Goal: Task Accomplishment & Management: Complete application form

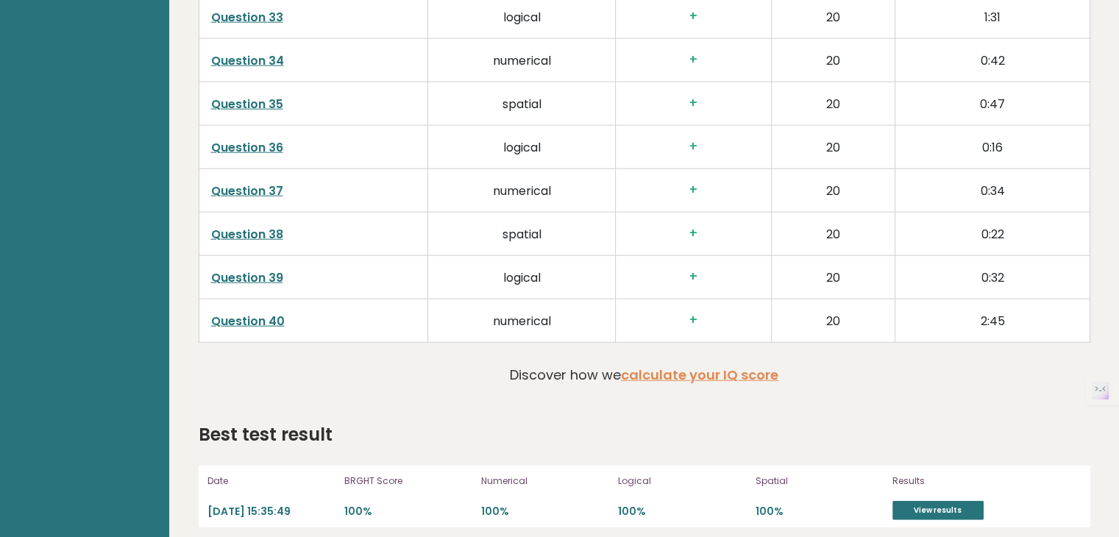
scroll to position [3645, 0]
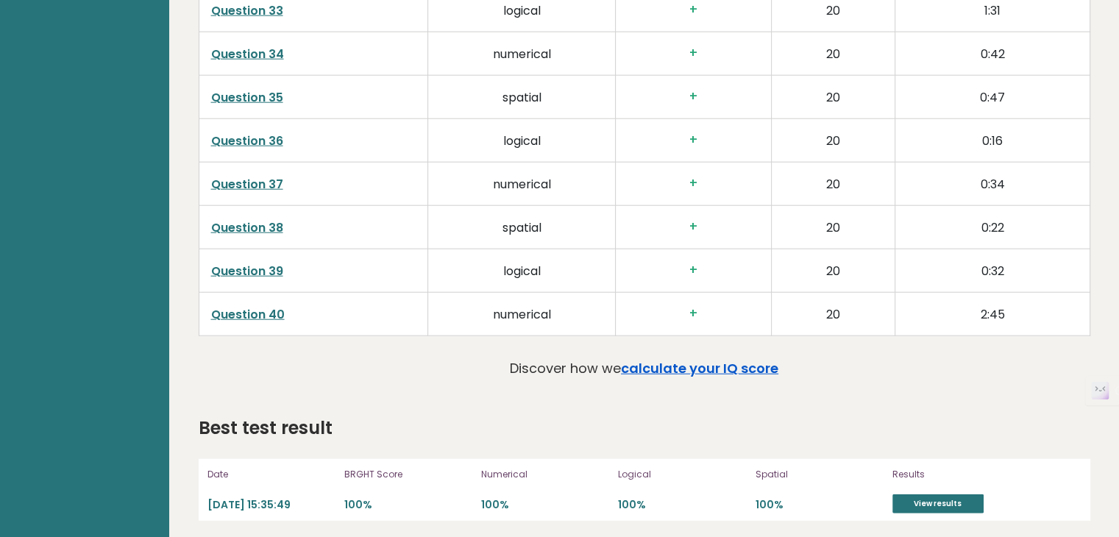
click at [671, 369] on link "calculate your IQ score" at bounding box center [699, 368] width 157 height 18
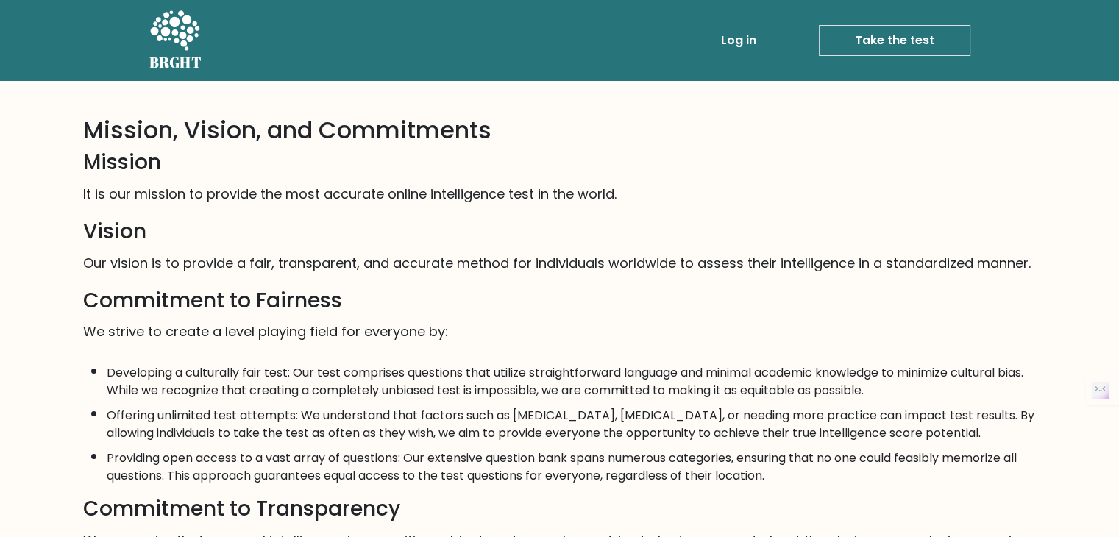
click at [852, 44] on link "Take the test" at bounding box center [895, 40] width 152 height 31
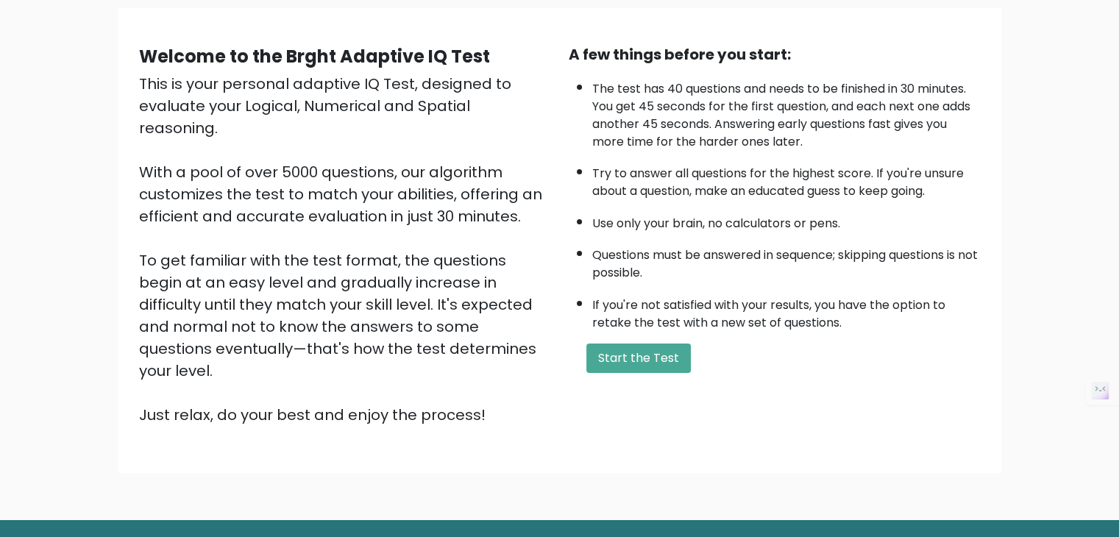
scroll to position [137, 0]
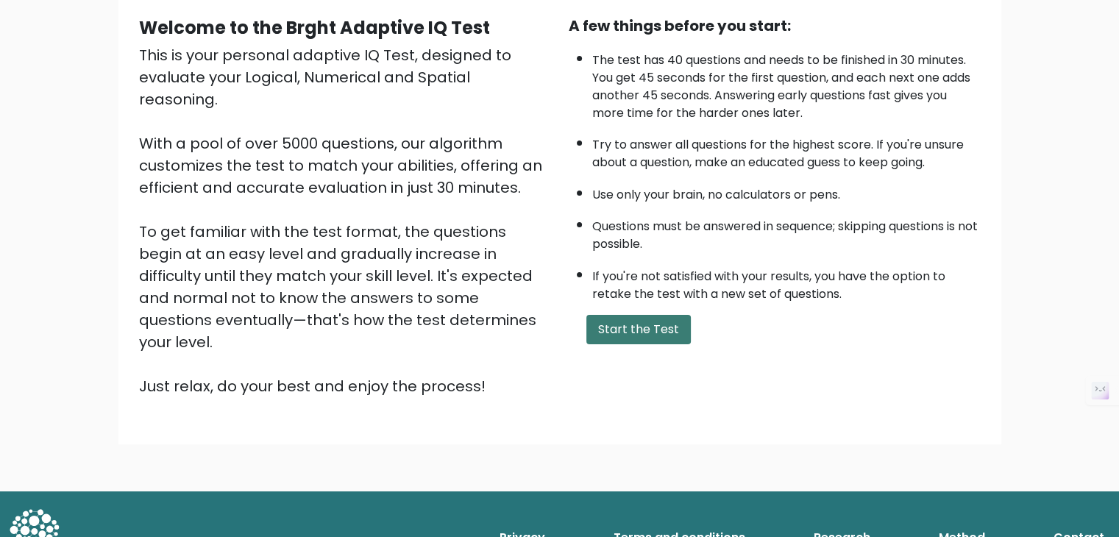
click at [671, 322] on button "Start the Test" at bounding box center [638, 329] width 104 height 29
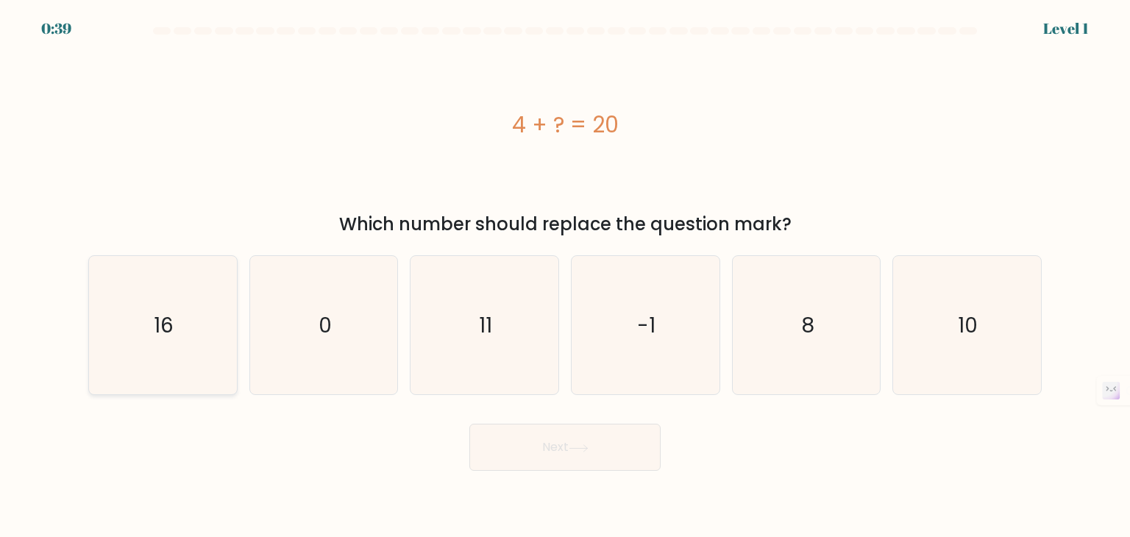
click at [175, 316] on icon "16" at bounding box center [162, 325] width 138 height 138
click at [565, 276] on input "a. 16" at bounding box center [565, 272] width 1 height 7
radio input "true"
click at [569, 457] on button "Next" at bounding box center [564, 447] width 191 height 47
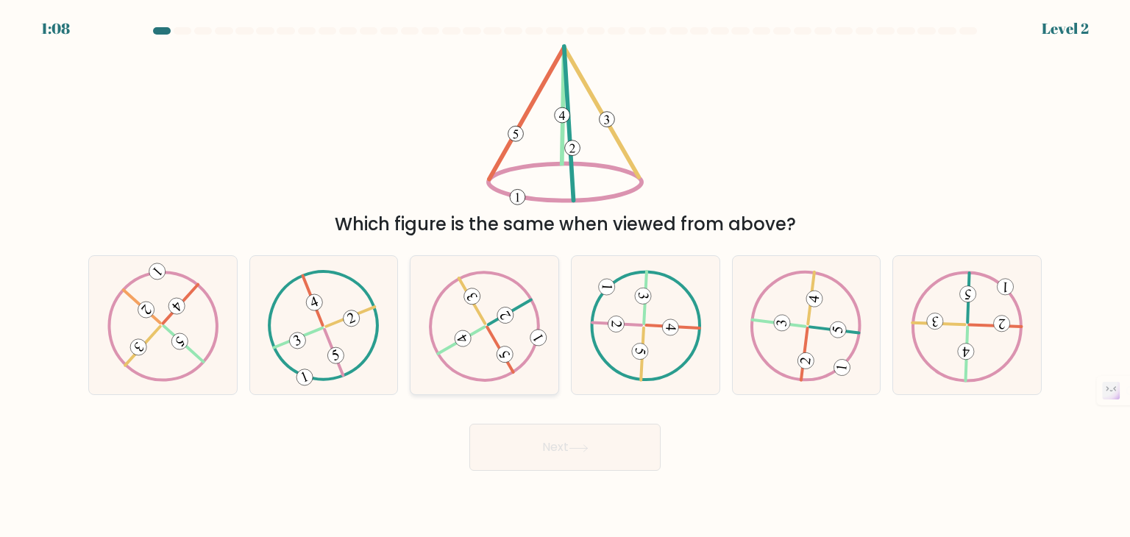
click at [457, 291] on icon at bounding box center [485, 325] width 112 height 111
click at [565, 276] on input "c." at bounding box center [565, 272] width 1 height 7
radio input "true"
click at [575, 442] on button "Next" at bounding box center [564, 447] width 191 height 47
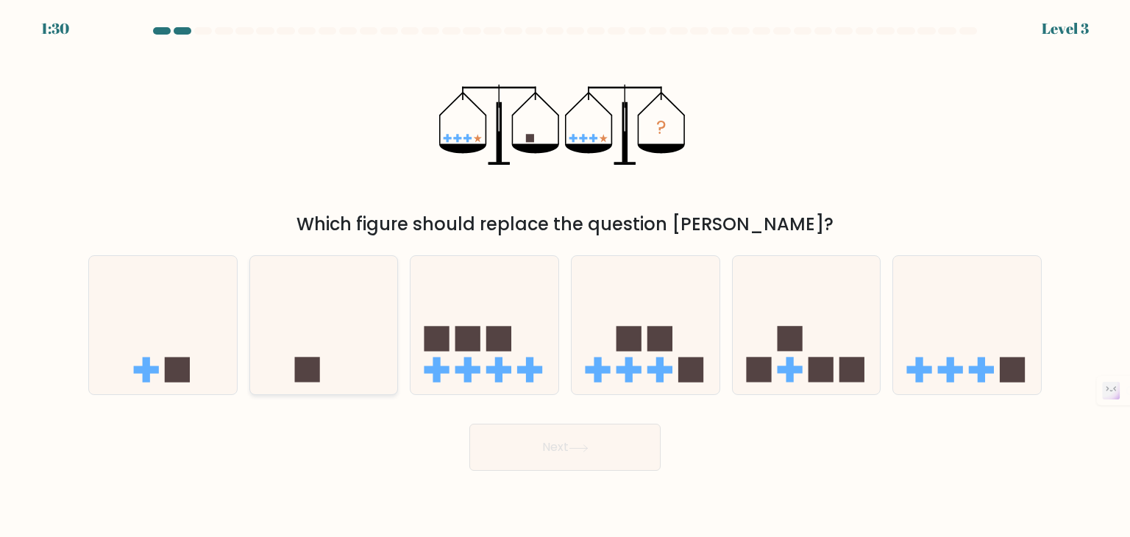
click at [328, 377] on icon at bounding box center [324, 325] width 148 height 122
click at [565, 276] on input "b." at bounding box center [565, 272] width 1 height 7
radio input "true"
click at [559, 444] on button "Next" at bounding box center [564, 447] width 191 height 47
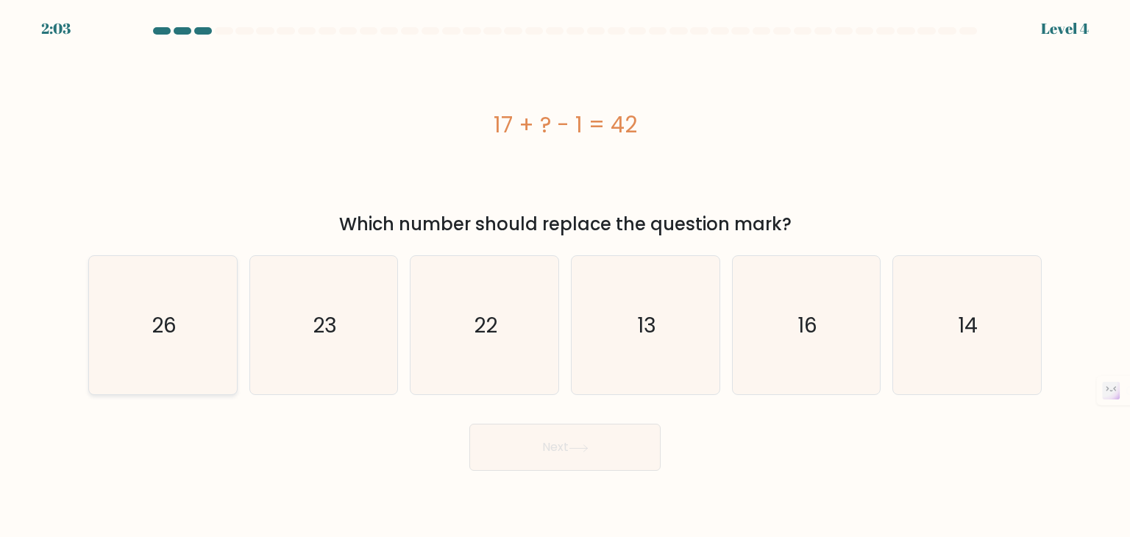
click at [216, 310] on icon "26" at bounding box center [162, 325] width 138 height 138
click at [565, 276] on input "a. 26" at bounding box center [565, 272] width 1 height 7
radio input "true"
click at [590, 460] on button "Next" at bounding box center [564, 447] width 191 height 47
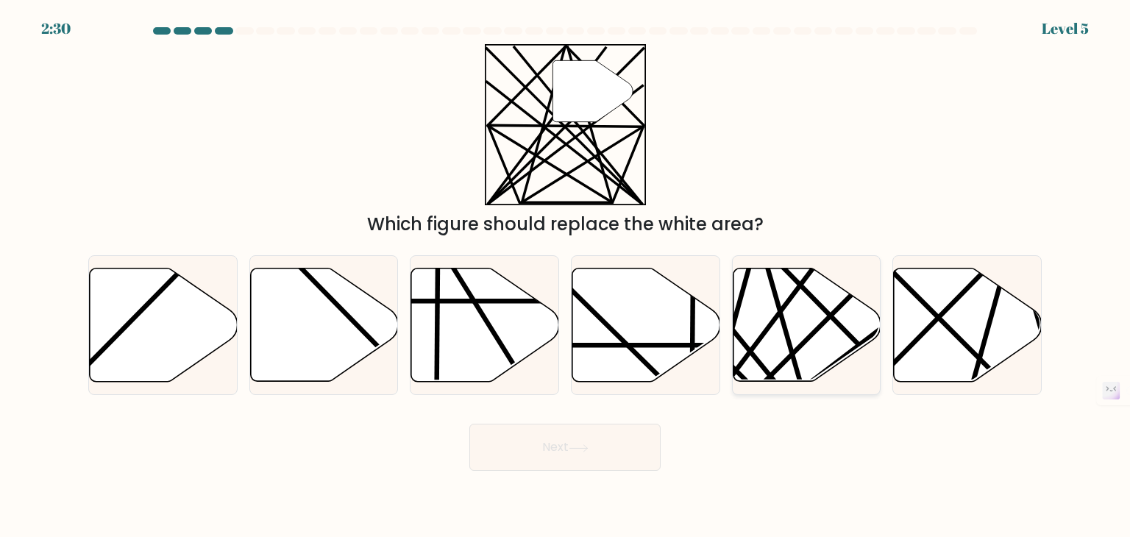
click at [816, 289] on icon at bounding box center [807, 325] width 148 height 113
click at [566, 276] on input "e." at bounding box center [565, 272] width 1 height 7
radio input "true"
click at [603, 449] on button "Next" at bounding box center [564, 447] width 191 height 47
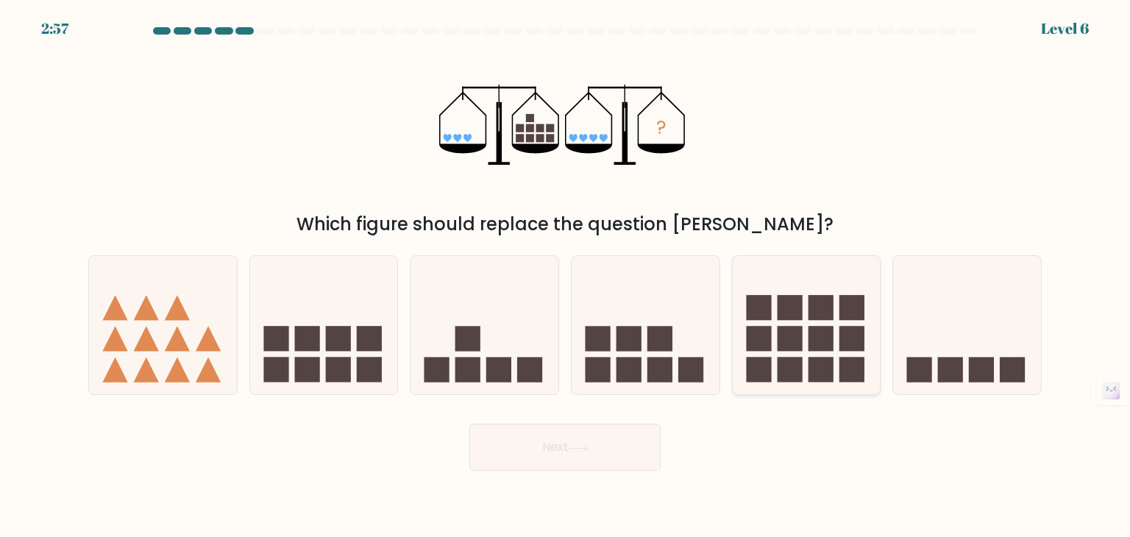
click at [819, 313] on rect at bounding box center [821, 307] width 25 height 25
click at [566, 276] on input "e." at bounding box center [565, 272] width 1 height 7
radio input "true"
click at [618, 452] on button "Next" at bounding box center [564, 447] width 191 height 47
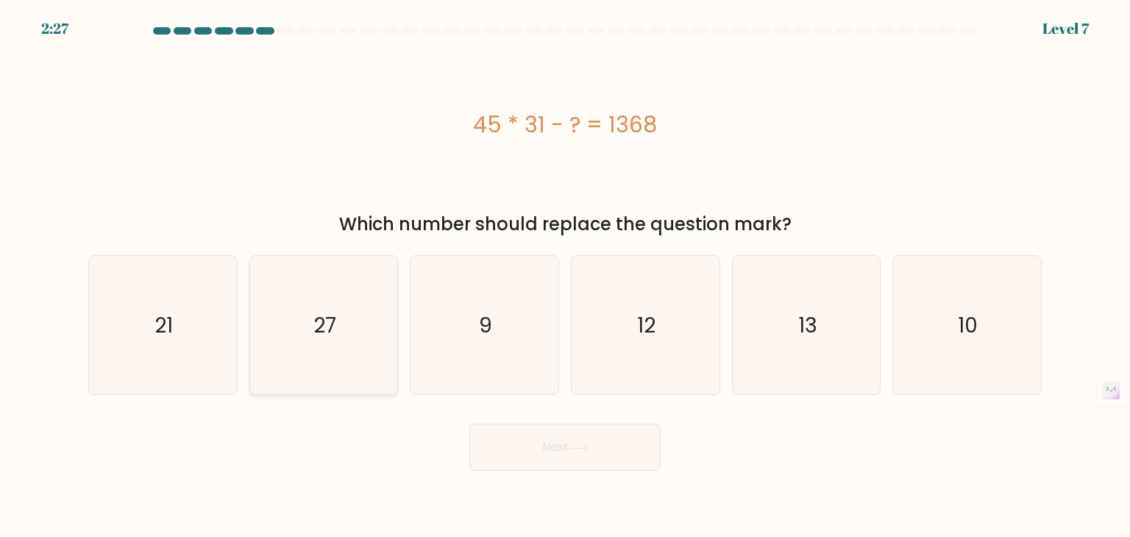
click at [375, 298] on icon "27" at bounding box center [324, 325] width 138 height 138
click at [565, 276] on input "b. 27" at bounding box center [565, 272] width 1 height 7
radio input "true"
click at [515, 436] on button "Next" at bounding box center [564, 447] width 191 height 47
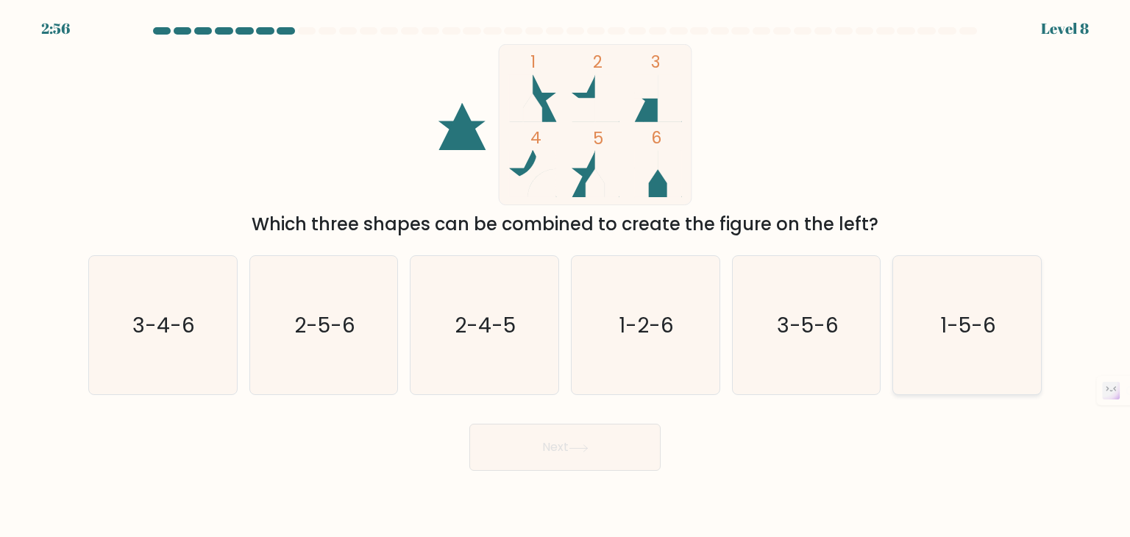
click at [1017, 330] on icon "1-5-6" at bounding box center [967, 325] width 138 height 138
click at [566, 276] on input "f. 1-5-6" at bounding box center [565, 272] width 1 height 7
radio input "true"
click at [539, 433] on button "Next" at bounding box center [564, 447] width 191 height 47
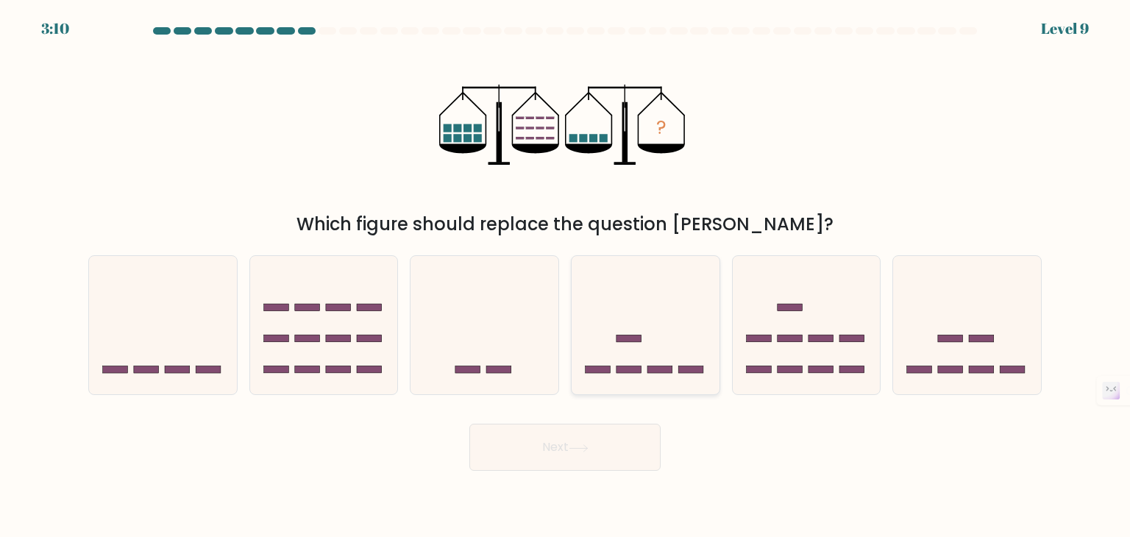
click at [653, 308] on icon at bounding box center [646, 325] width 148 height 122
click at [566, 276] on input "d." at bounding box center [565, 272] width 1 height 7
radio input "true"
click at [945, 369] on rect at bounding box center [950, 369] width 25 height 7
click at [566, 276] on input "f." at bounding box center [565, 272] width 1 height 7
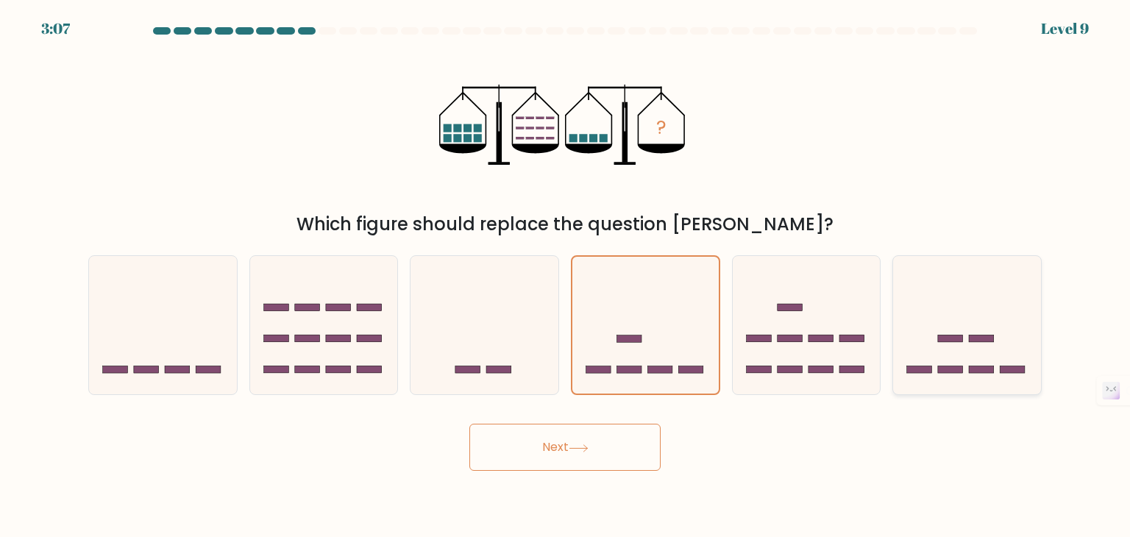
radio input "true"
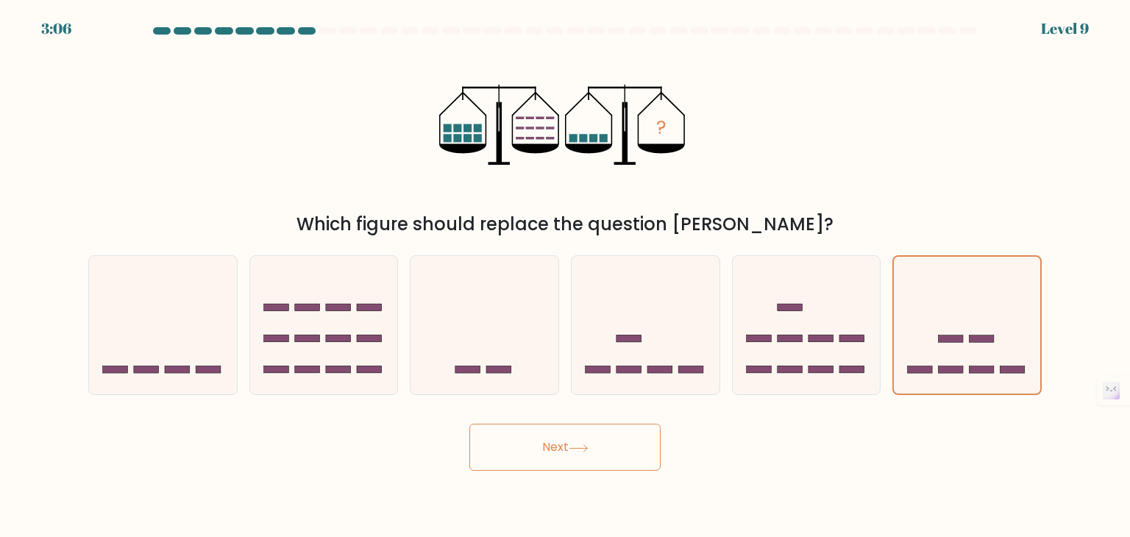
click at [572, 450] on icon at bounding box center [579, 448] width 20 height 8
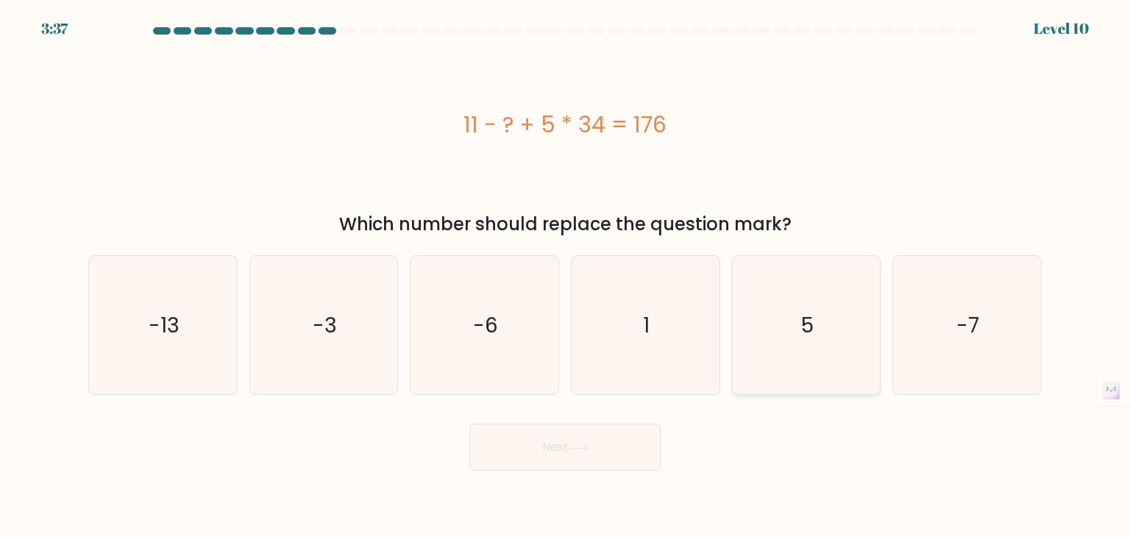
click at [814, 307] on icon "5" at bounding box center [806, 325] width 138 height 138
click at [566, 276] on input "e. 5" at bounding box center [565, 272] width 1 height 7
radio input "true"
click at [615, 458] on button "Next" at bounding box center [564, 447] width 191 height 47
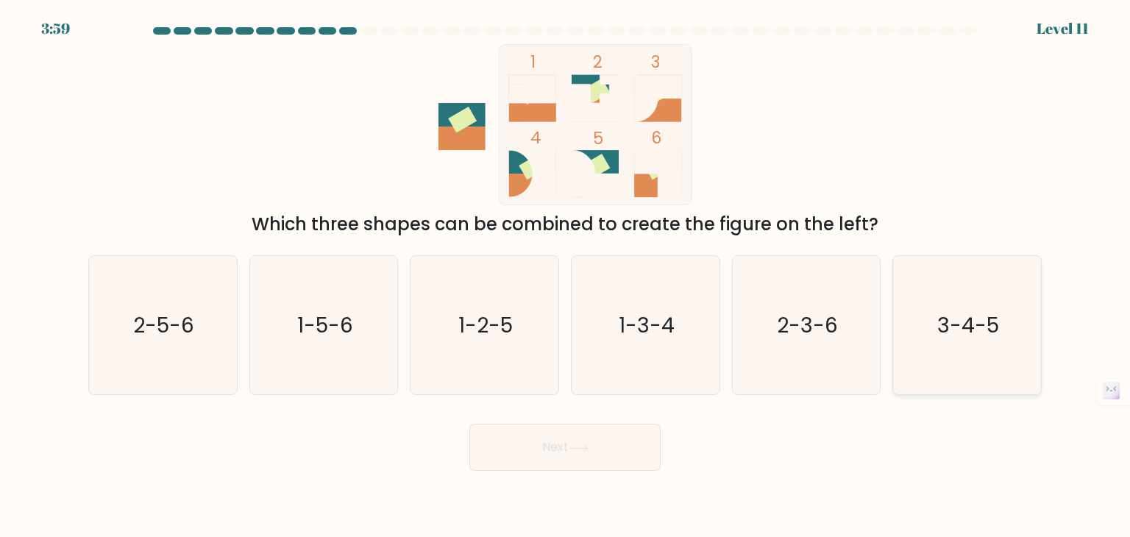
click at [991, 298] on icon "3-4-5" at bounding box center [967, 325] width 138 height 138
click at [566, 276] on input "f. 3-4-5" at bounding box center [565, 272] width 1 height 7
radio input "true"
click at [624, 431] on button "Next" at bounding box center [564, 447] width 191 height 47
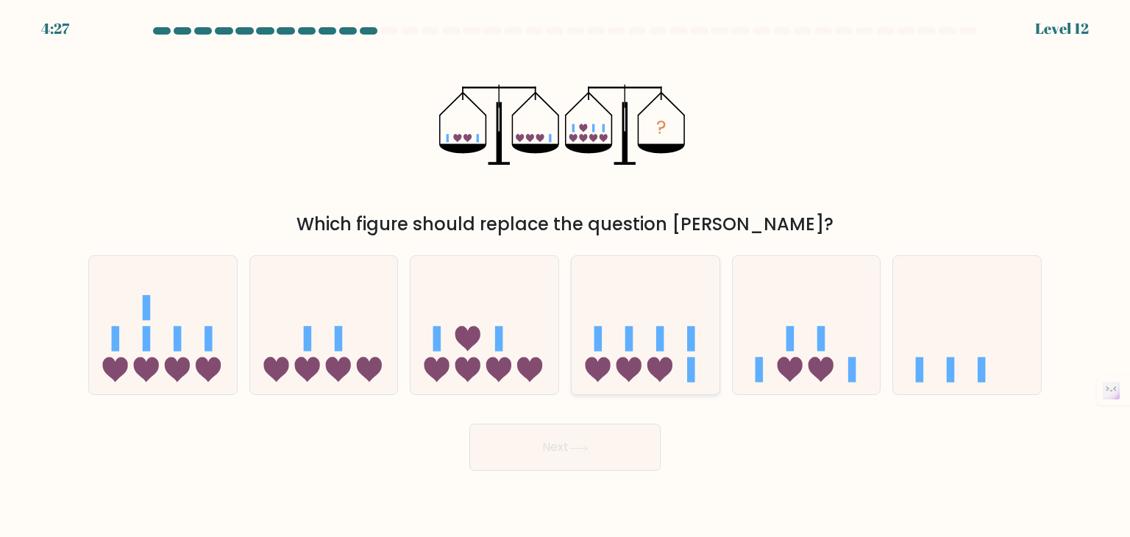
click at [689, 345] on rect at bounding box center [691, 339] width 8 height 25
click at [566, 276] on input "d." at bounding box center [565, 272] width 1 height 7
radio input "true"
click at [631, 465] on button "Next" at bounding box center [564, 447] width 191 height 47
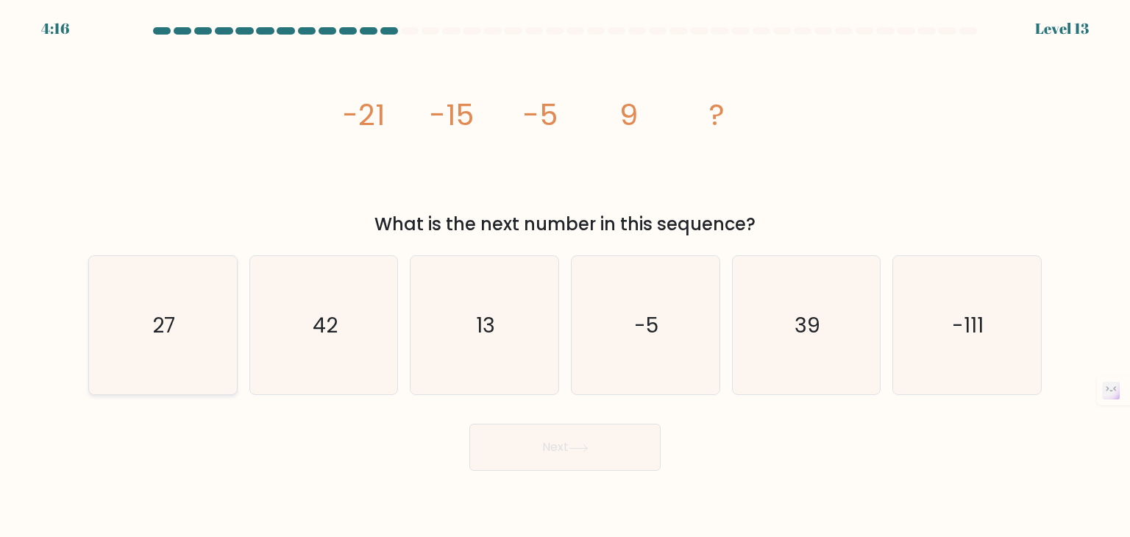
click at [159, 292] on icon "27" at bounding box center [162, 325] width 138 height 138
click at [565, 276] on input "a. 27" at bounding box center [565, 272] width 1 height 7
radio input "true"
click at [592, 463] on button "Next" at bounding box center [564, 447] width 191 height 47
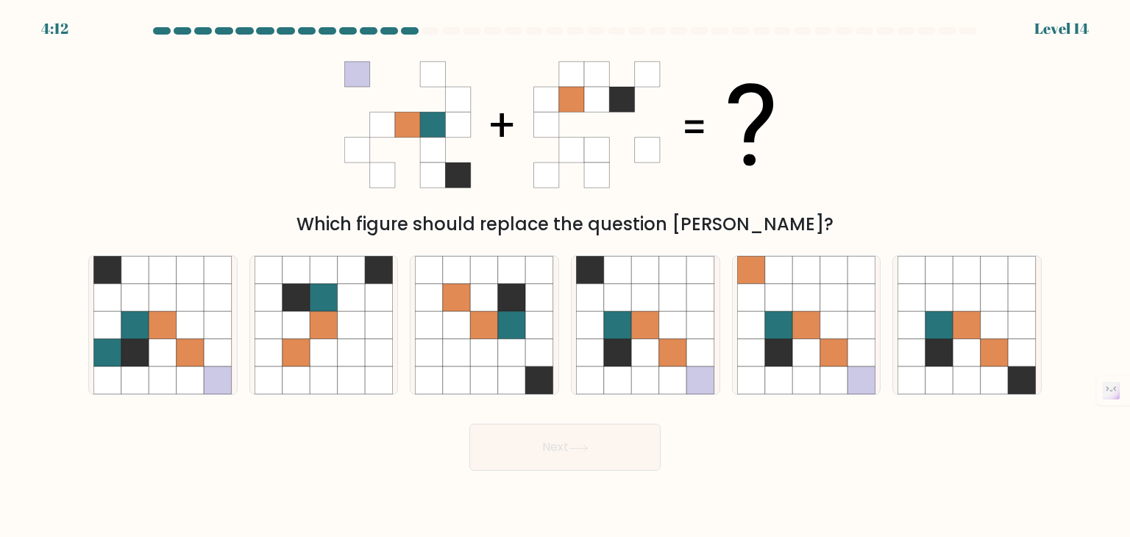
click at [546, 450] on button "Next" at bounding box center [564, 447] width 191 height 47
click at [792, 435] on div "Next" at bounding box center [564, 442] width 971 height 58
click at [692, 345] on icon at bounding box center [701, 353] width 28 height 28
click at [566, 276] on input "d." at bounding box center [565, 272] width 1 height 7
radio input "true"
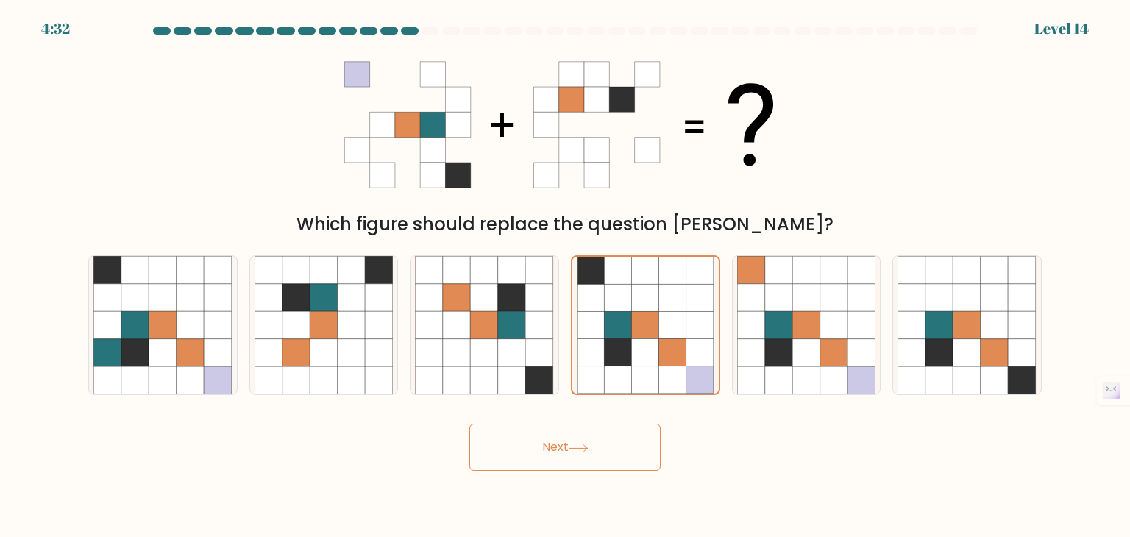
click at [633, 437] on button "Next" at bounding box center [564, 447] width 191 height 47
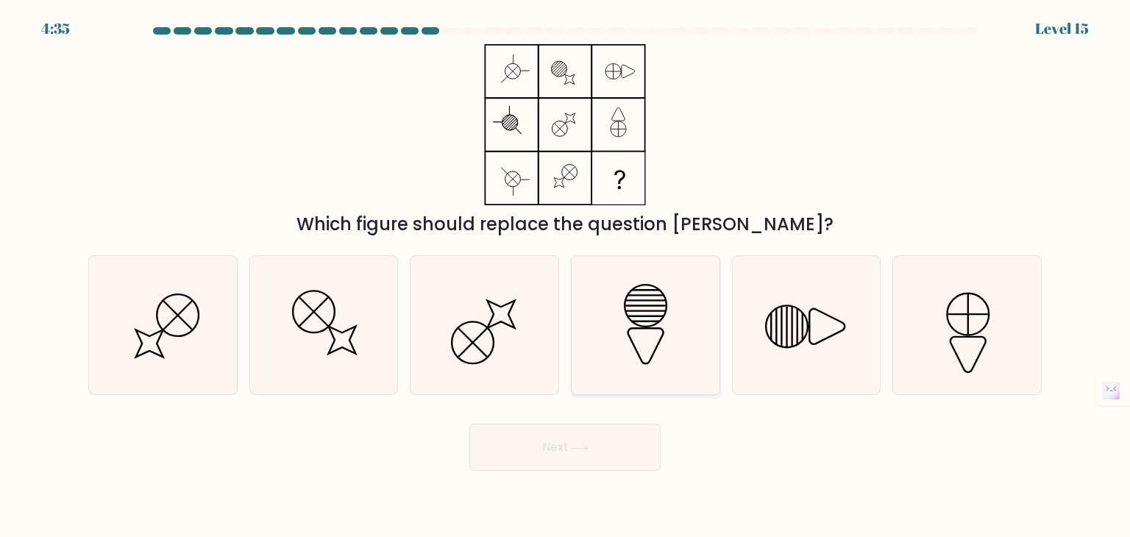
click at [620, 360] on icon at bounding box center [645, 325] width 138 height 138
click at [566, 276] on input "d." at bounding box center [565, 272] width 1 height 7
radio input "true"
click at [594, 441] on button "Next" at bounding box center [564, 447] width 191 height 47
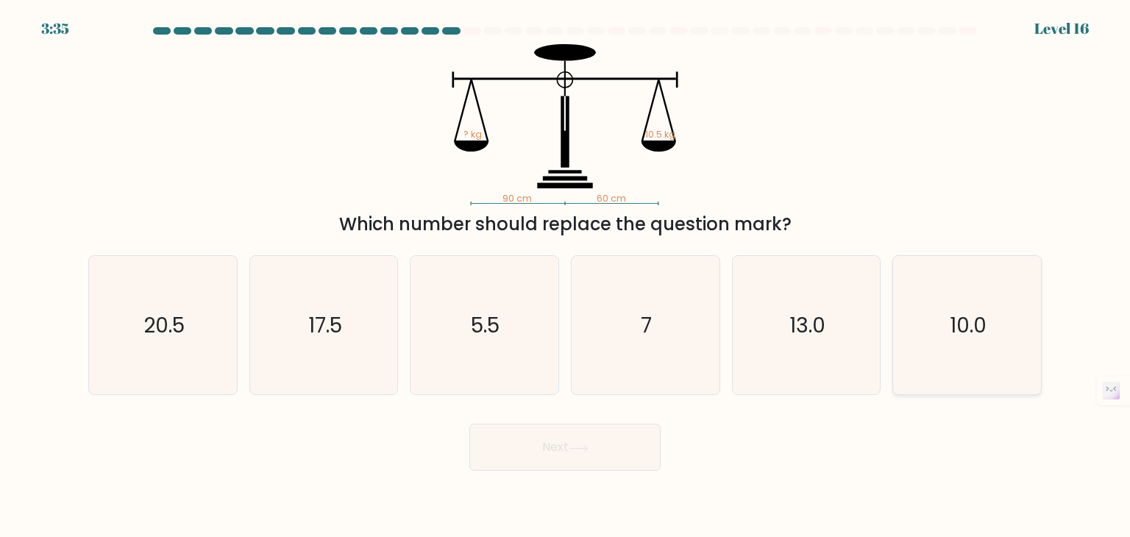
click at [927, 308] on icon "10.0" at bounding box center [967, 325] width 138 height 138
click at [566, 276] on input "f. 10.0" at bounding box center [565, 272] width 1 height 7
radio input "true"
click at [566, 445] on button "Next" at bounding box center [564, 447] width 191 height 47
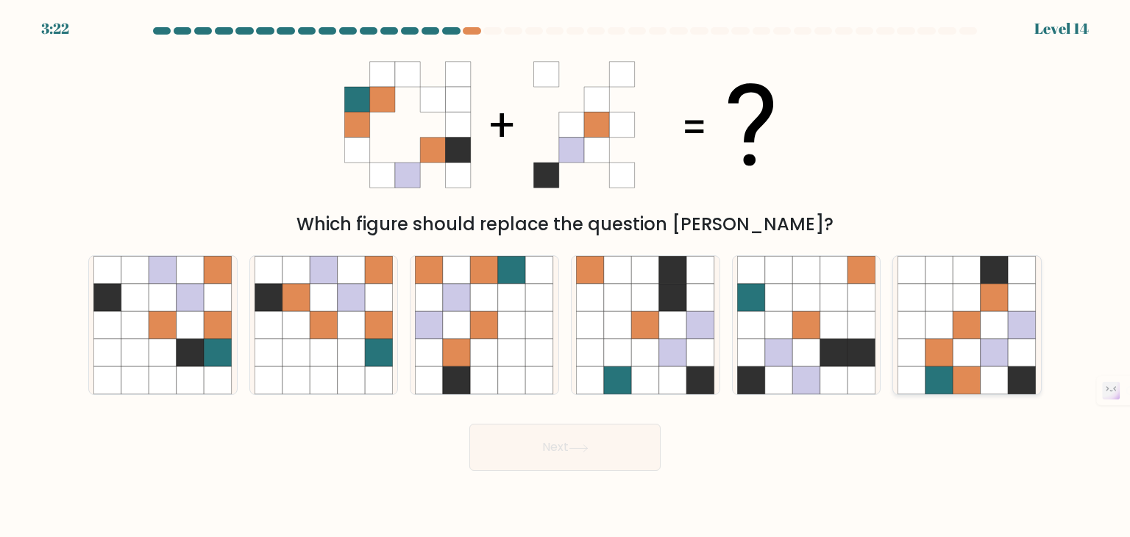
click at [998, 319] on icon at bounding box center [995, 325] width 28 height 28
click at [566, 276] on input "f." at bounding box center [565, 272] width 1 height 7
radio input "true"
click at [509, 452] on button "Next" at bounding box center [564, 447] width 191 height 47
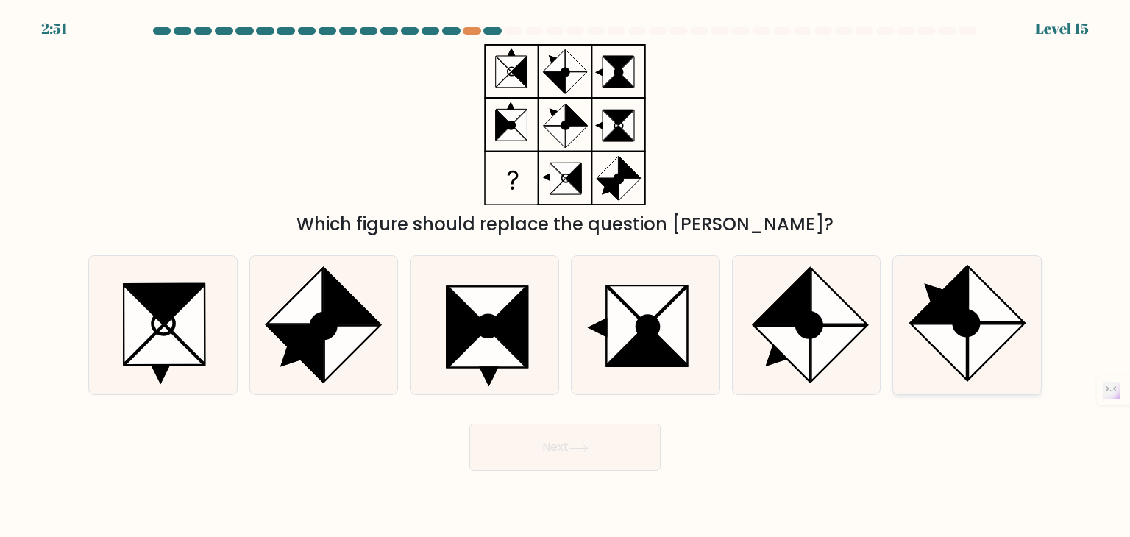
click at [973, 330] on ellipse at bounding box center [966, 323] width 35 height 35
click at [566, 276] on input "f." at bounding box center [565, 272] width 1 height 7
radio input "true"
click at [612, 438] on button "Next" at bounding box center [564, 447] width 191 height 47
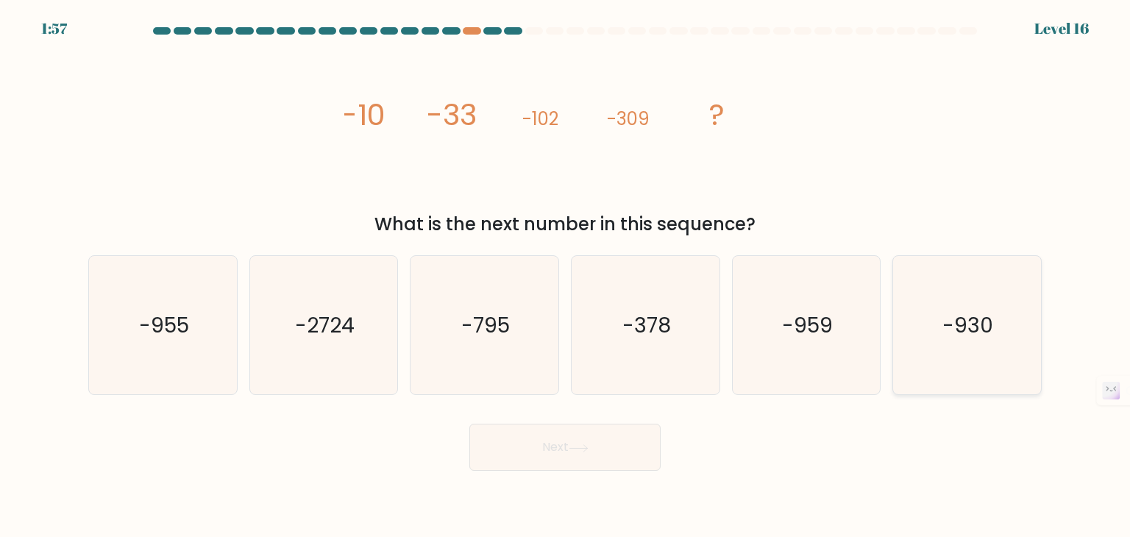
click at [984, 285] on icon "-930" at bounding box center [967, 325] width 138 height 138
click at [566, 276] on input "f. -930" at bounding box center [565, 272] width 1 height 7
radio input "true"
click at [611, 458] on button "Next" at bounding box center [564, 447] width 191 height 47
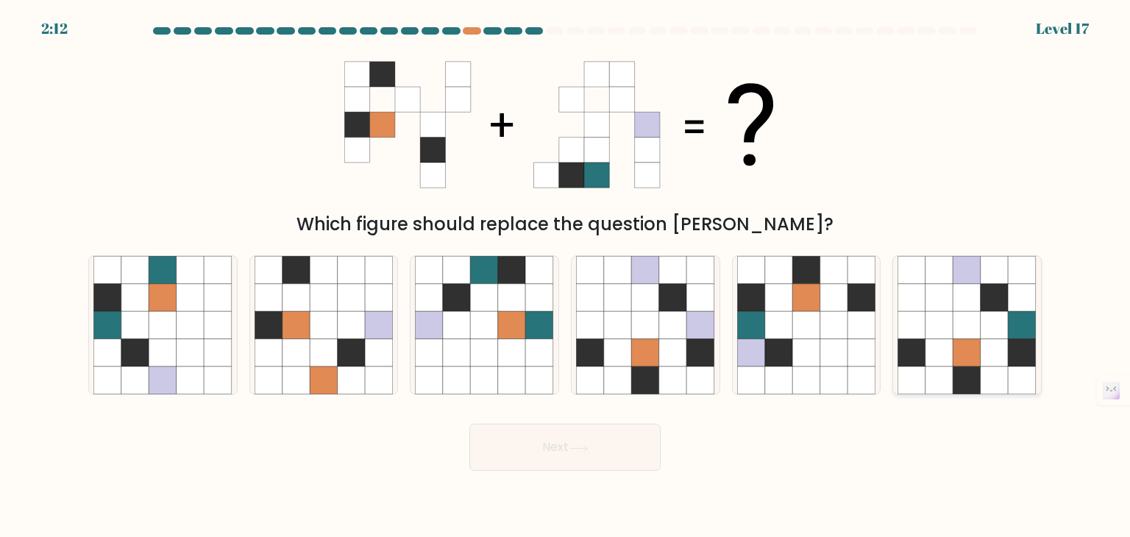
click at [1001, 387] on icon at bounding box center [995, 381] width 28 height 28
click at [566, 276] on input "f." at bounding box center [565, 272] width 1 height 7
radio input "true"
click at [612, 455] on button "Next" at bounding box center [564, 447] width 191 height 47
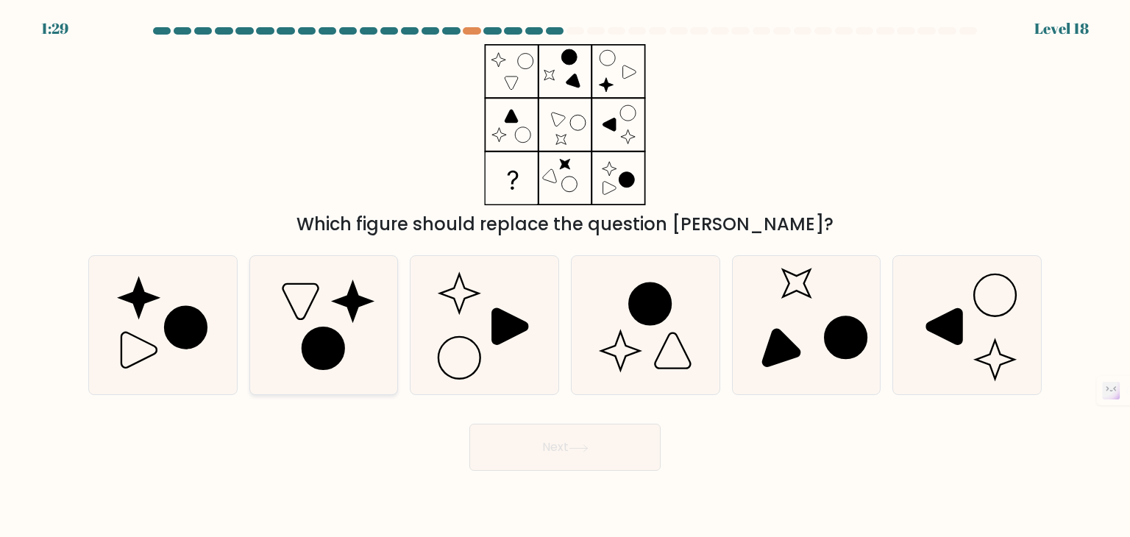
click at [327, 348] on icon at bounding box center [323, 348] width 42 height 42
click at [565, 276] on input "b." at bounding box center [565, 272] width 1 height 7
radio input "true"
click at [544, 447] on button "Next" at bounding box center [564, 447] width 191 height 47
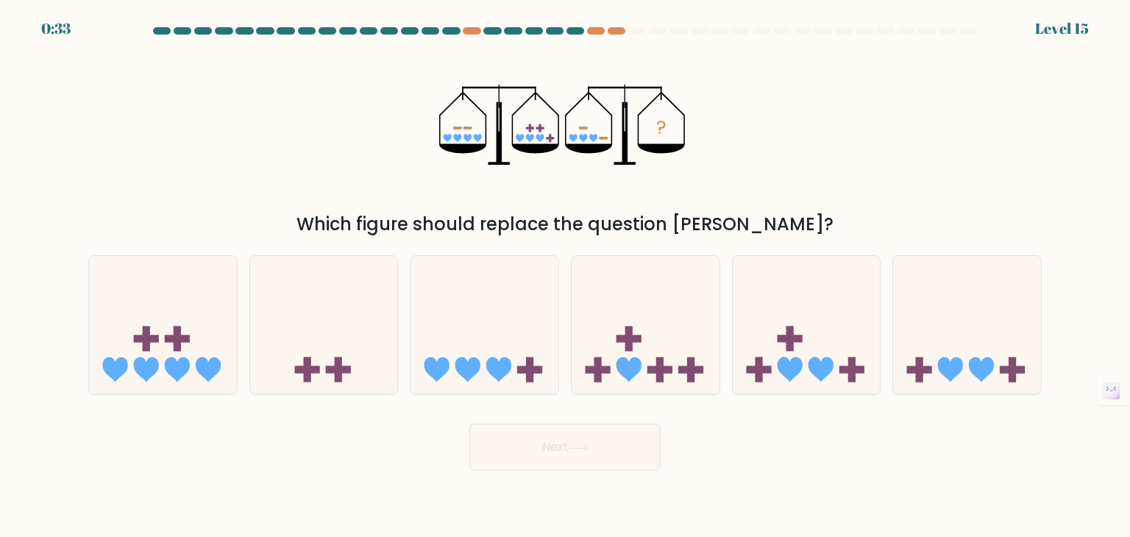
click at [308, 77] on div "? Which figure should replace the question mark?" at bounding box center [564, 140] width 971 height 193
click at [207, 295] on icon at bounding box center [163, 325] width 148 height 122
click at [565, 276] on input "a." at bounding box center [565, 272] width 1 height 7
radio input "true"
click at [856, 358] on rect at bounding box center [851, 370] width 7 height 25
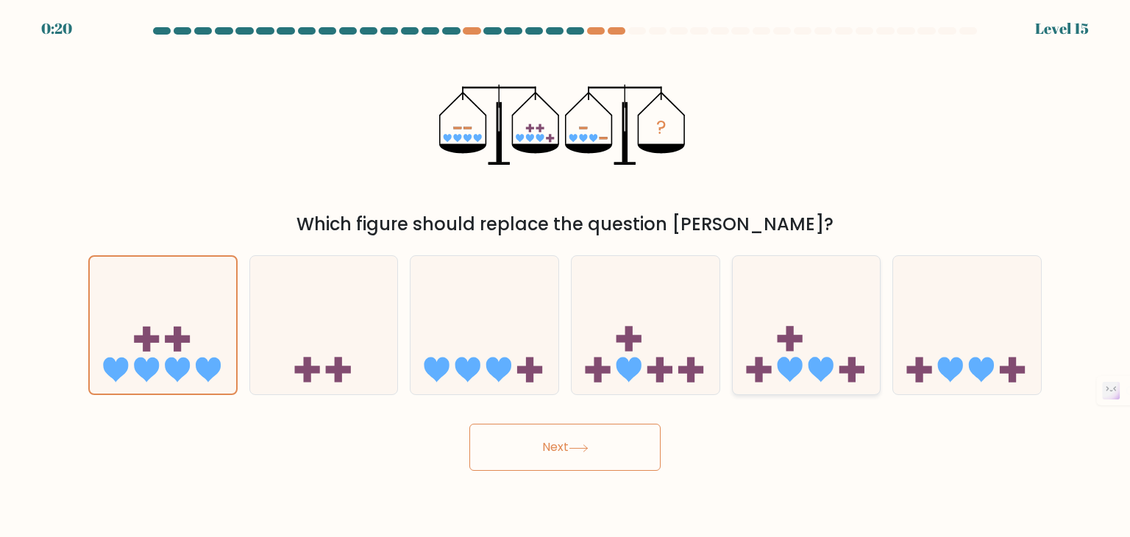
click at [566, 276] on input "e." at bounding box center [565, 272] width 1 height 7
radio input "true"
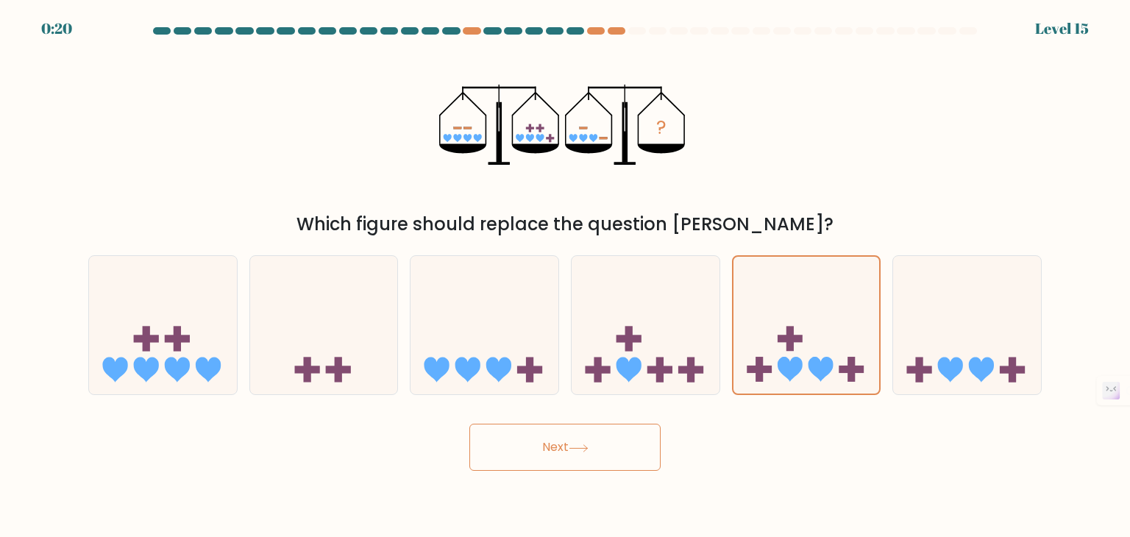
click at [608, 448] on button "Next" at bounding box center [564, 447] width 191 height 47
